Goal: Task Accomplishment & Management: Manage account settings

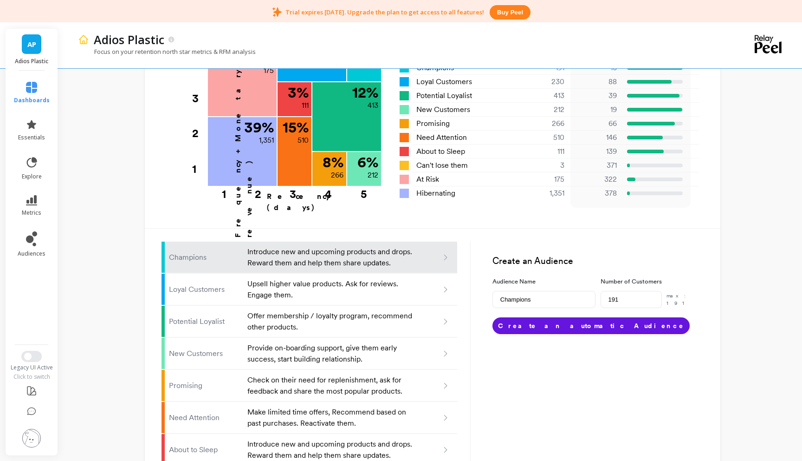
scroll to position [472, 0]
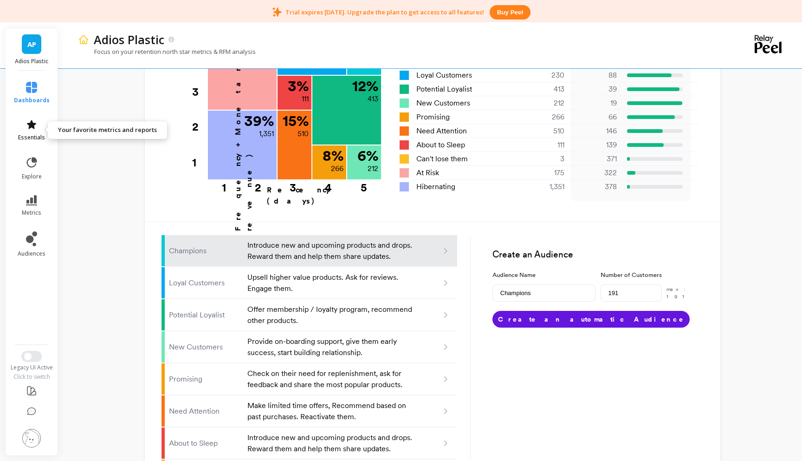
click at [33, 130] on link "essentials" at bounding box center [32, 130] width 36 height 22
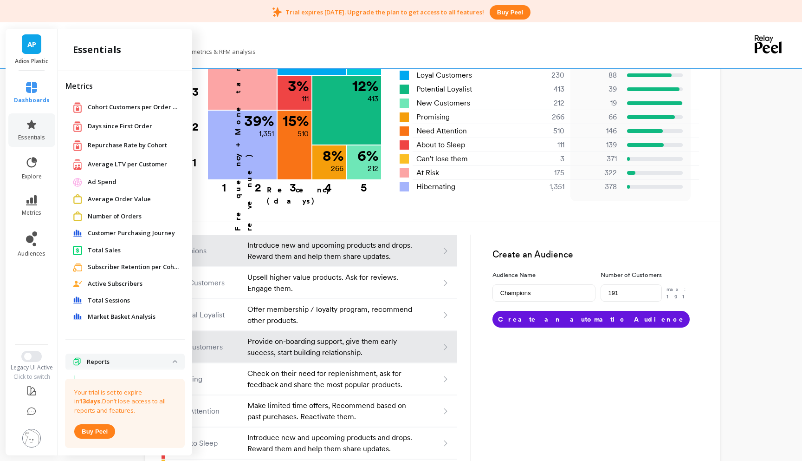
scroll to position [554, 0]
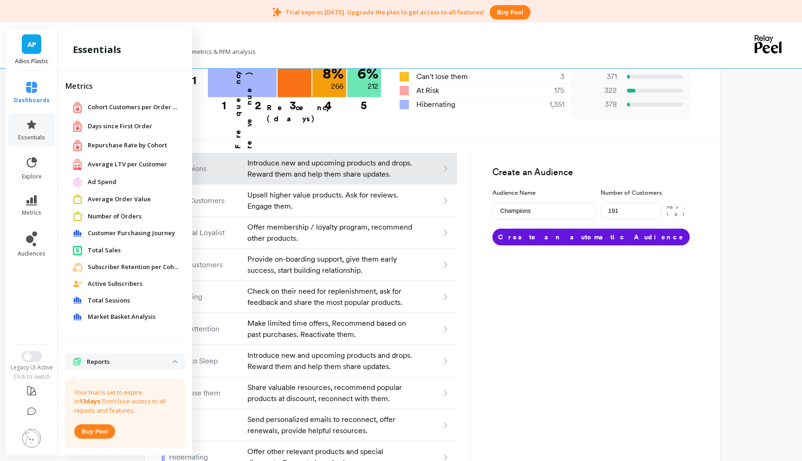
click at [311, 52] on div "Focus on your retention north star metrics & RFM analysis" at bounding box center [393, 56] width 630 height 18
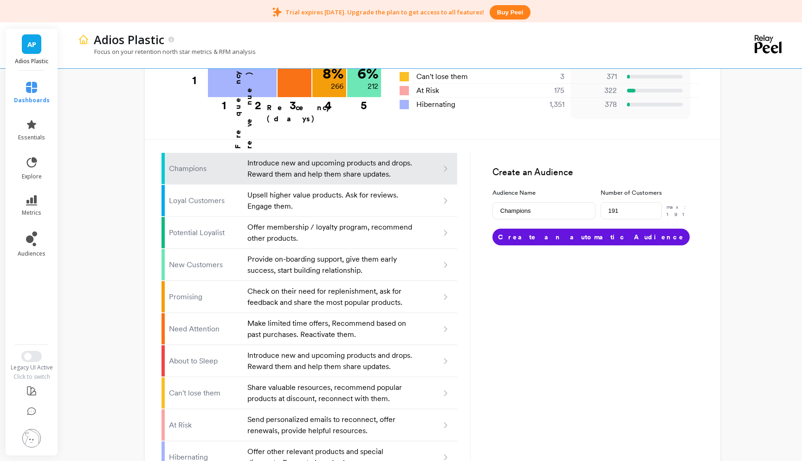
click at [32, 437] on img at bounding box center [31, 438] width 19 height 19
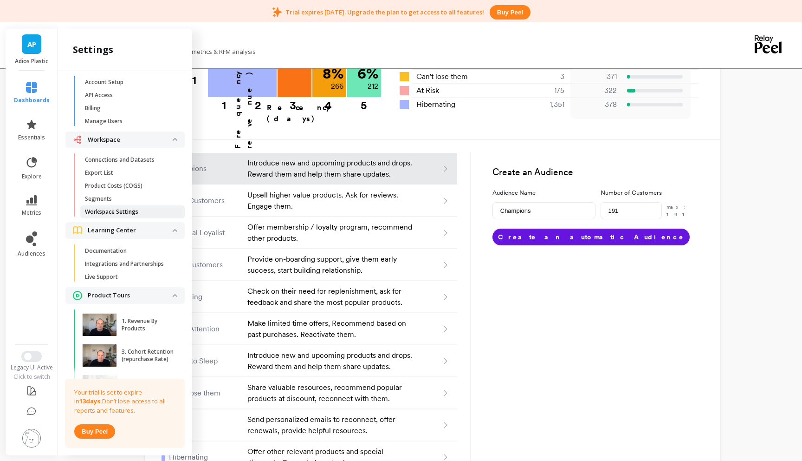
scroll to position [0, 0]
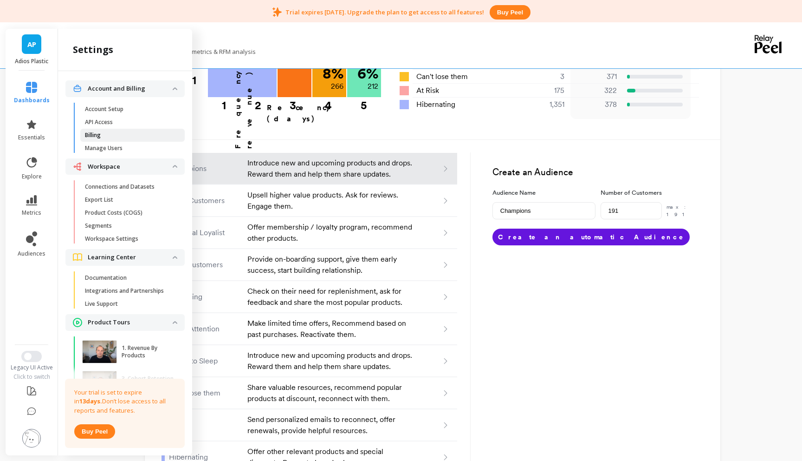
click at [103, 136] on span "Billing" at bounding box center [129, 134] width 89 height 7
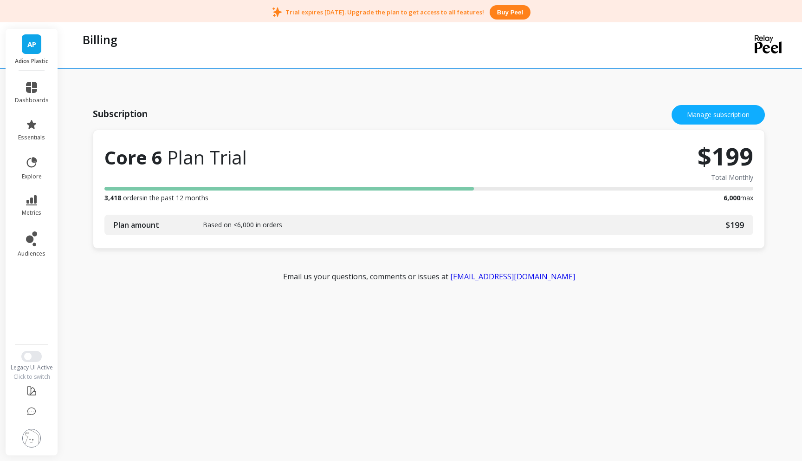
drag, startPoint x: 143, startPoint y: 197, endPoint x: 144, endPoint y: 204, distance: 6.6
click at [143, 204] on div "Core 6 Plan Trial $199 Total Monthly 3,418 orders in the past 12 months 6,000 m…" at bounding box center [428, 189] width 649 height 96
click at [144, 204] on div "Core 6 Plan Trial $199 Total Monthly 3,418 orders in the past 12 months 6,000 m…" at bounding box center [428, 189] width 649 height 96
click at [30, 411] on icon at bounding box center [31, 411] width 9 height 9
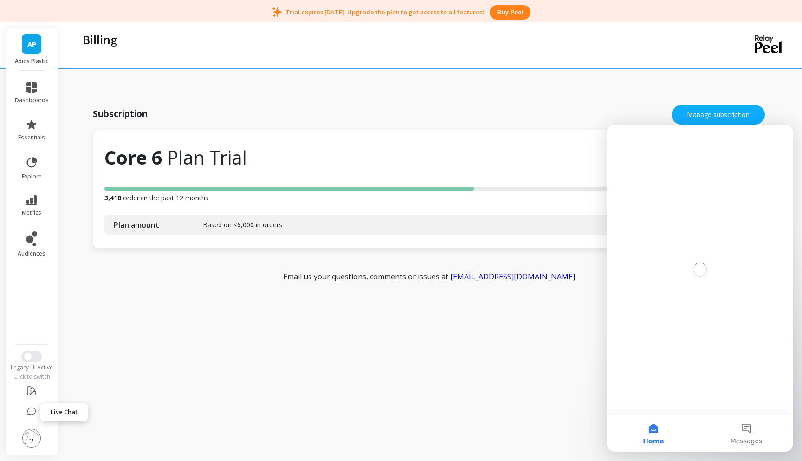
scroll to position [0, 0]
